Goal: Find specific page/section: Find specific page/section

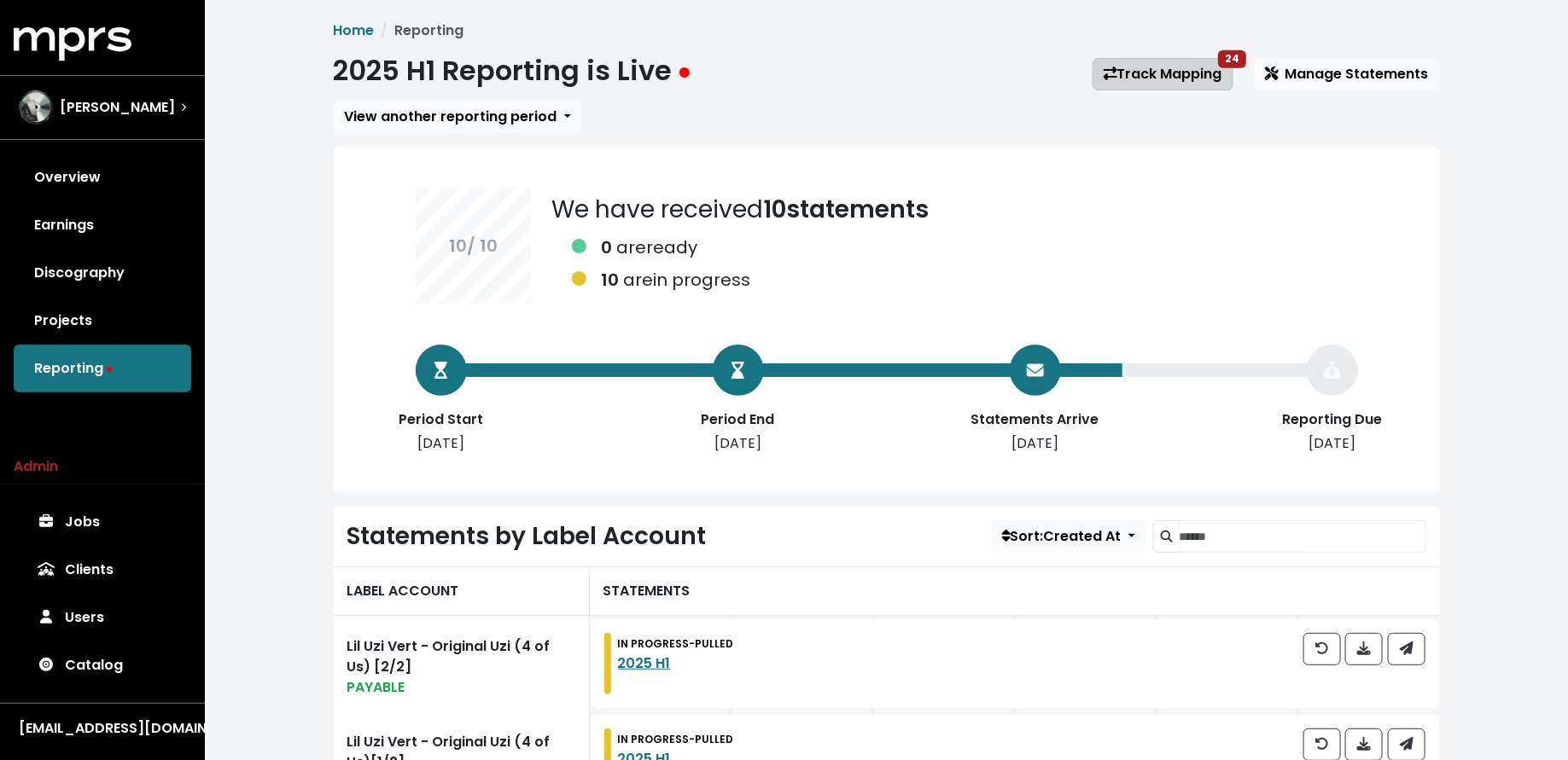
click at [1145, 81] on link "Track Mapping 24" at bounding box center [1162, 74] width 141 height 33
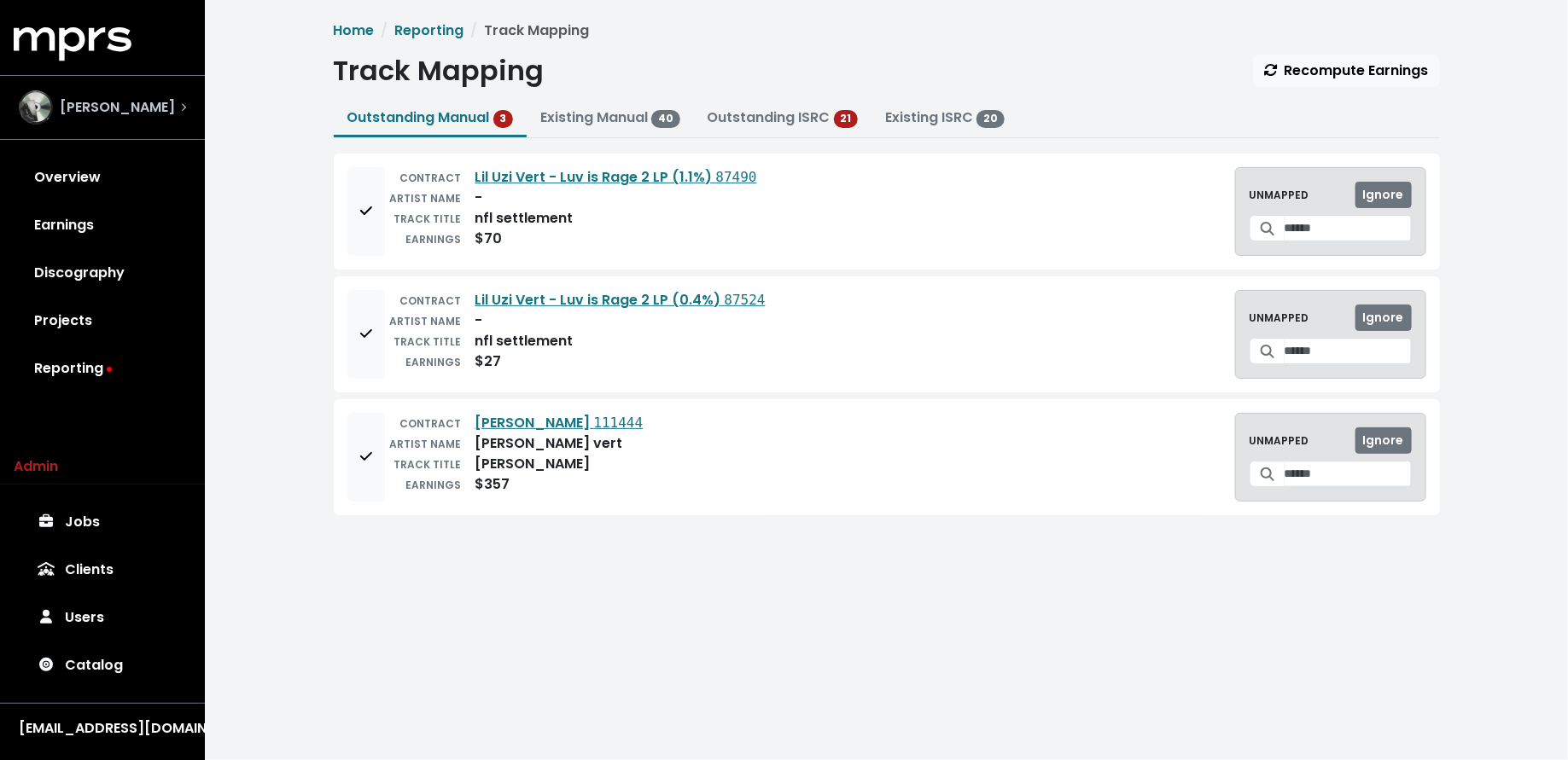
click at [181, 97] on div "[PERSON_NAME]" at bounding box center [103, 108] width 167 height 34
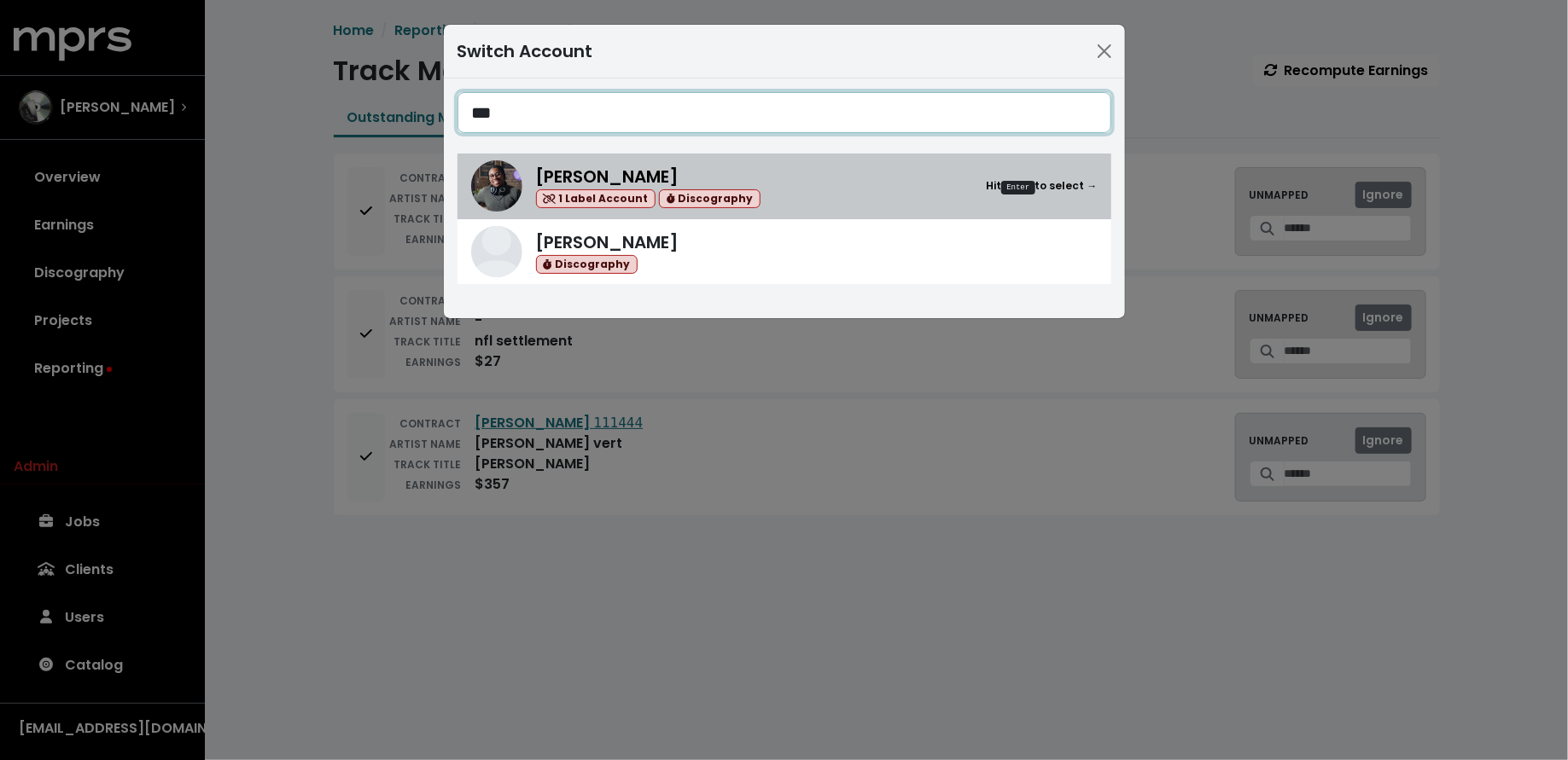
type input "***"
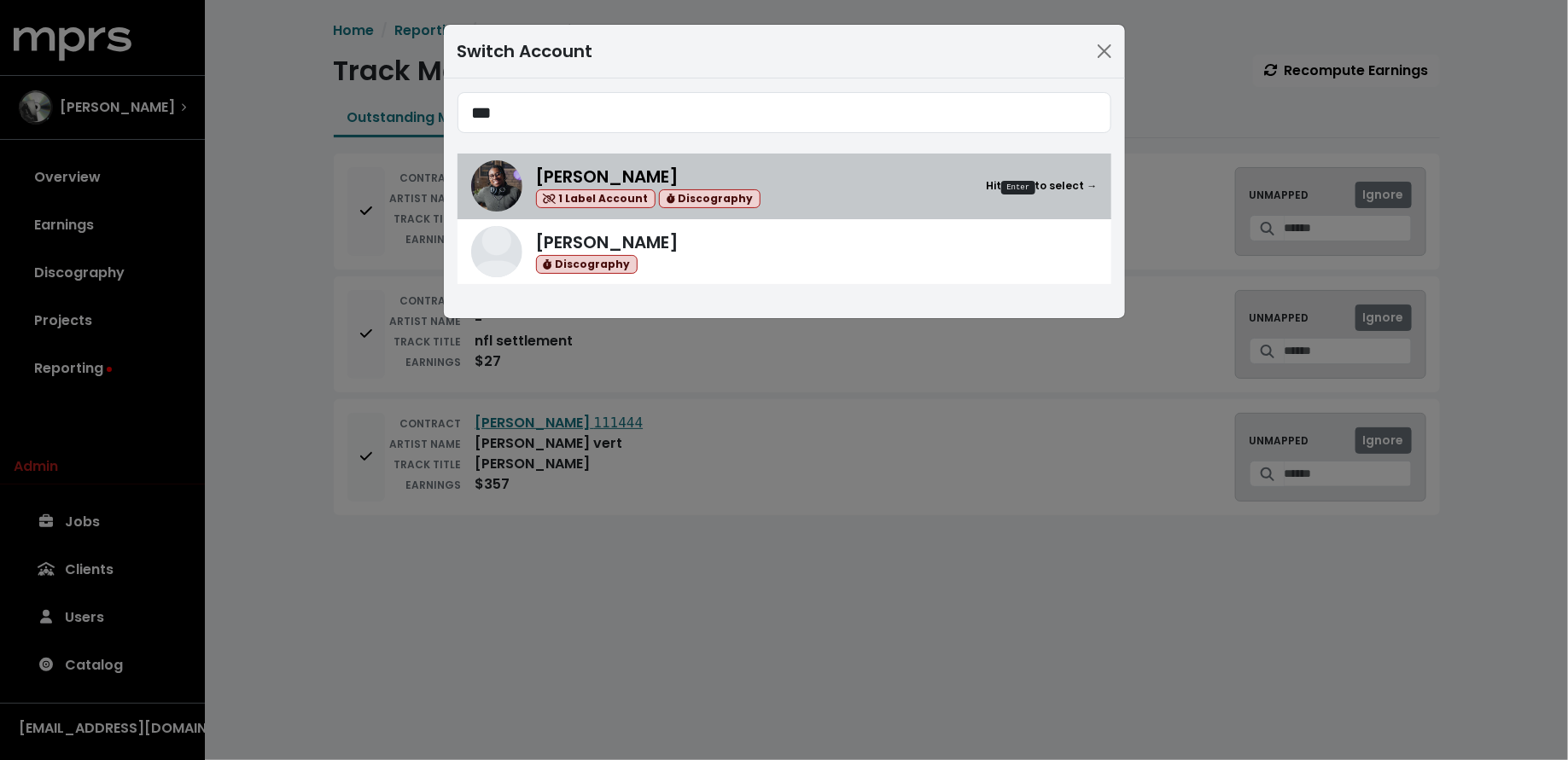
click at [849, 169] on div "[PERSON_NAME] 1 Label Account Discography Hit Enter to select →" at bounding box center [817, 187] width 562 height 45
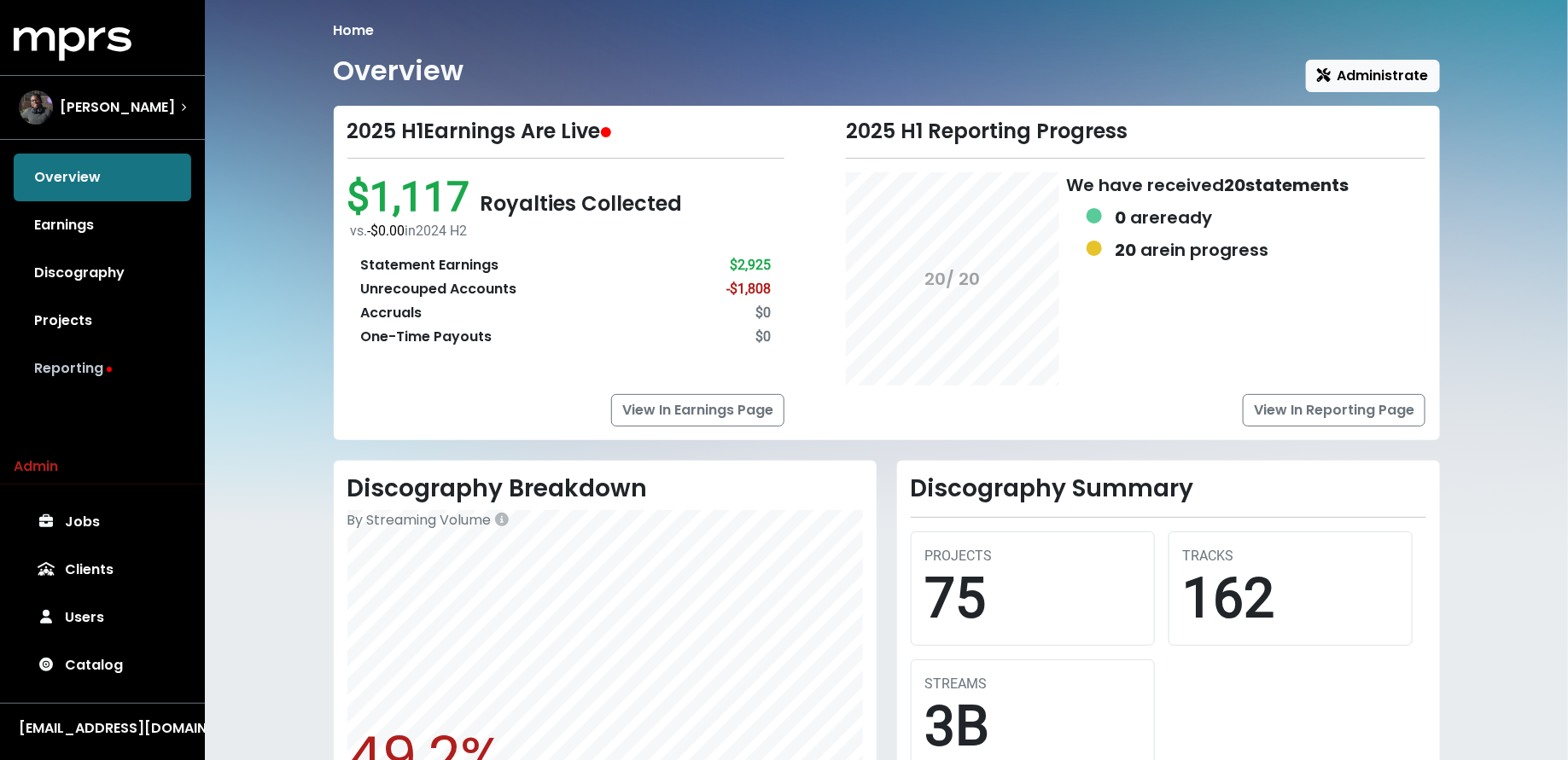
click at [132, 357] on link "Reporting" at bounding box center [103, 368] width 178 height 48
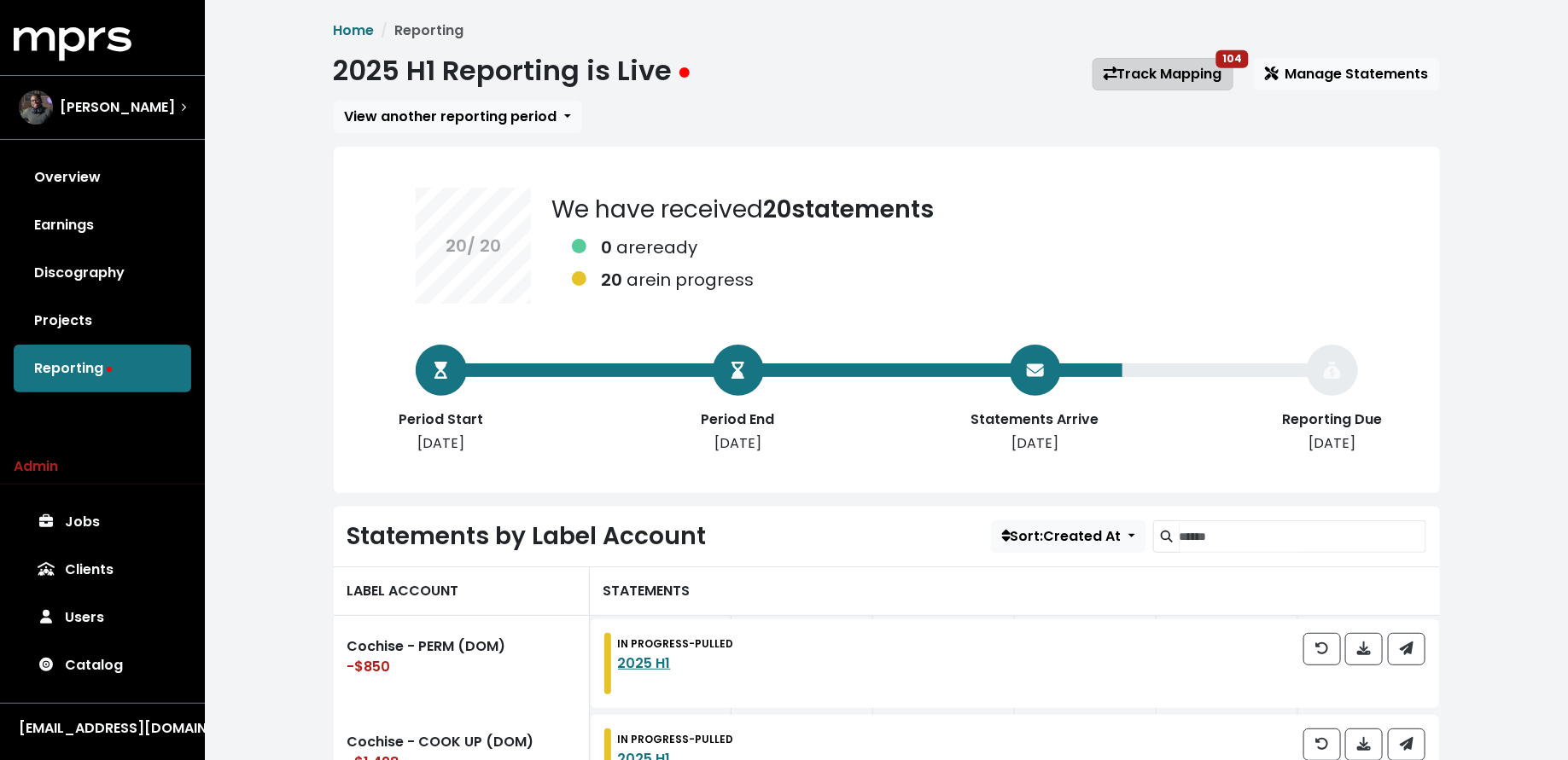
click at [1191, 73] on link "Track Mapping 104" at bounding box center [1162, 74] width 141 height 33
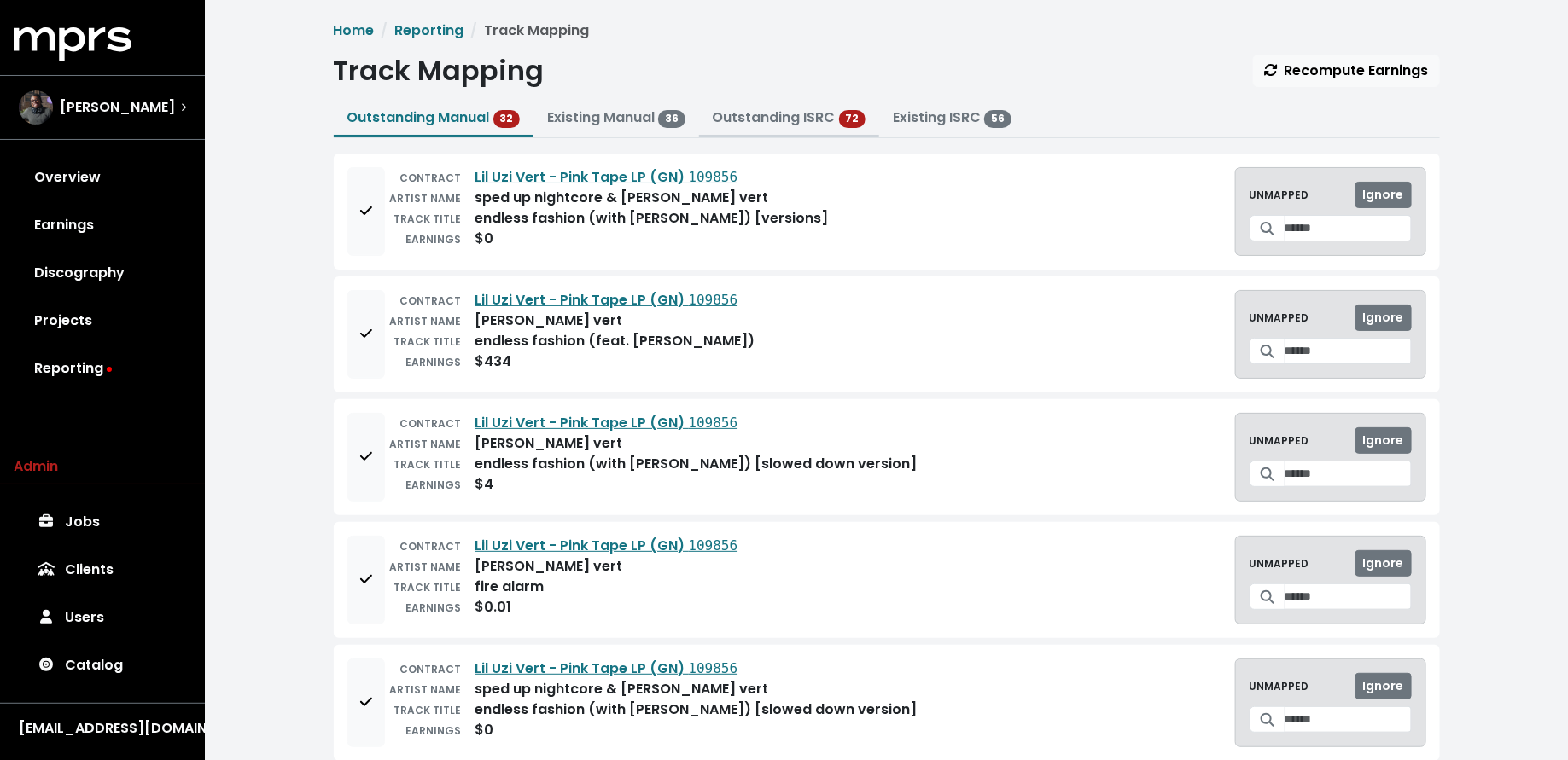
click at [721, 122] on link "Outstanding ISRC" at bounding box center [773, 118] width 122 height 20
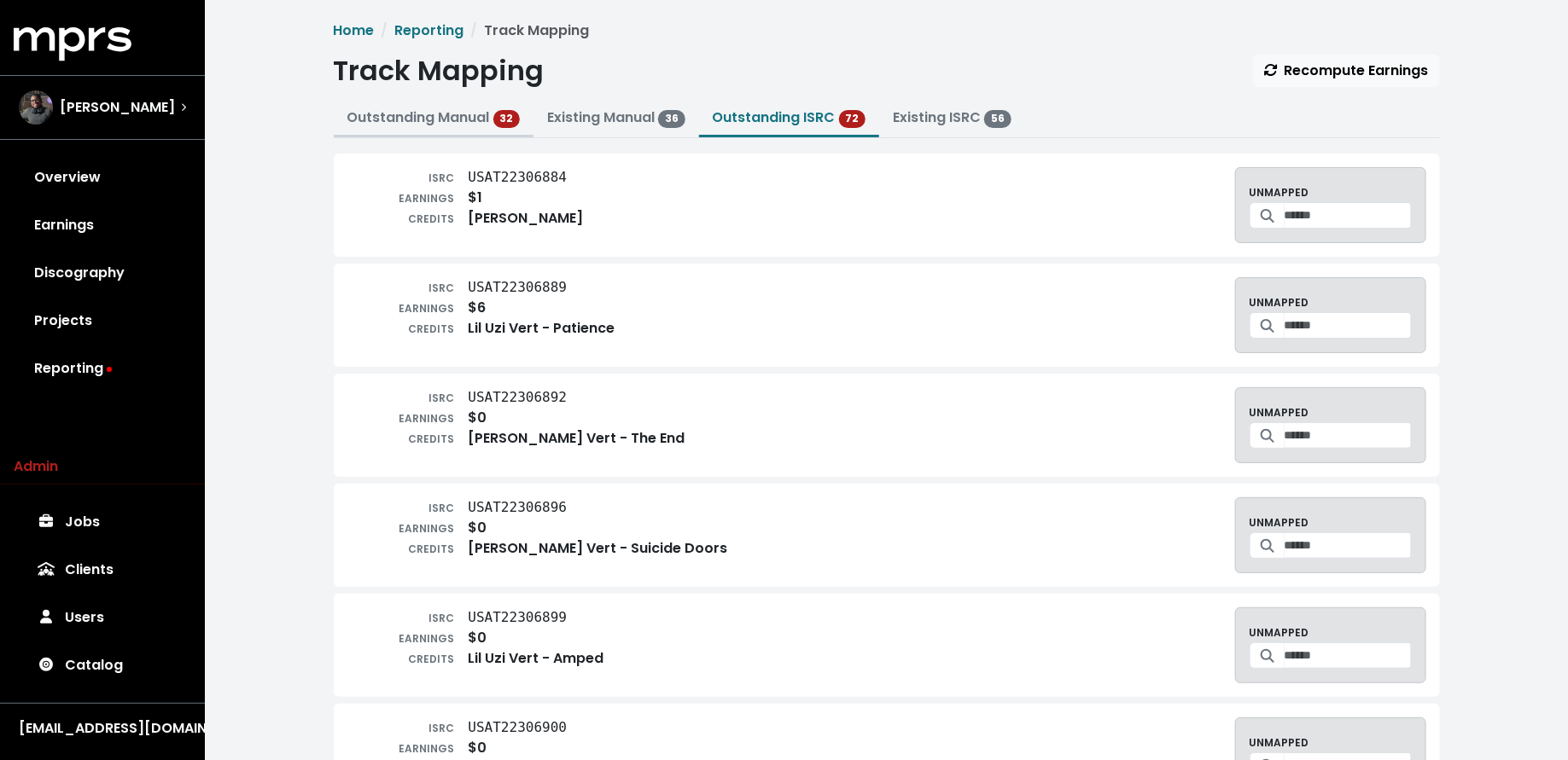
click at [419, 108] on link "Outstanding Manual 32" at bounding box center [434, 118] width 173 height 20
